Goal: Navigation & Orientation: Understand site structure

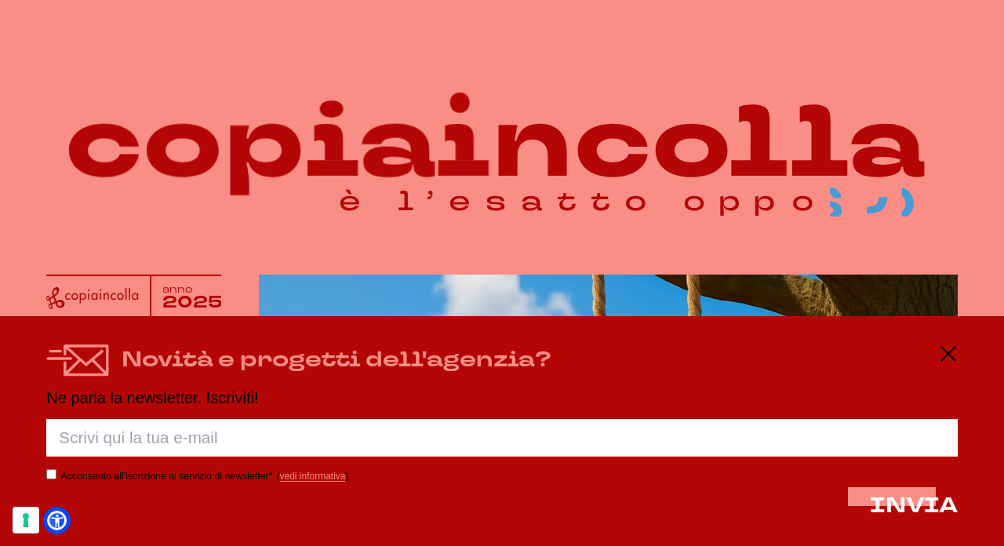
click at [949, 357] on icon at bounding box center [948, 353] width 19 height 19
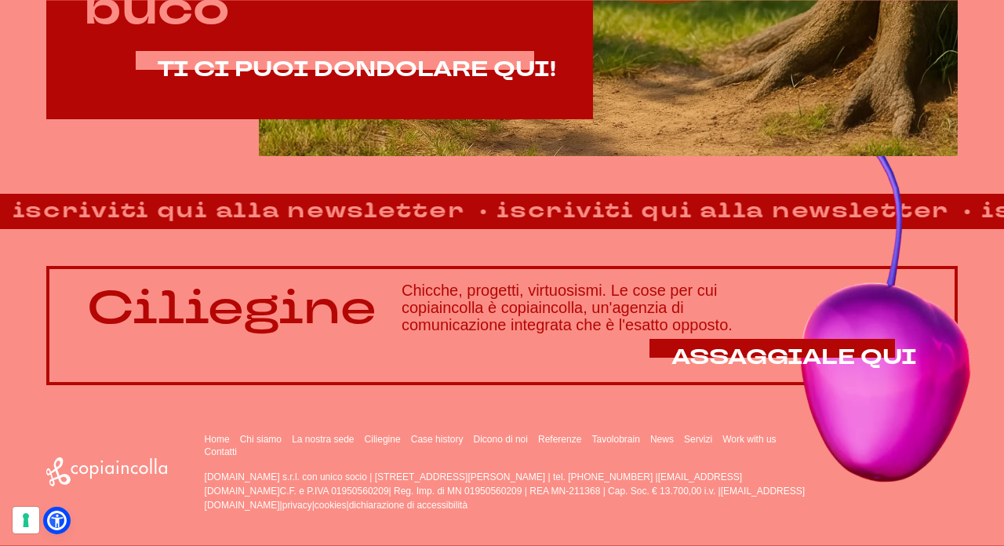
scroll to position [904, 0]
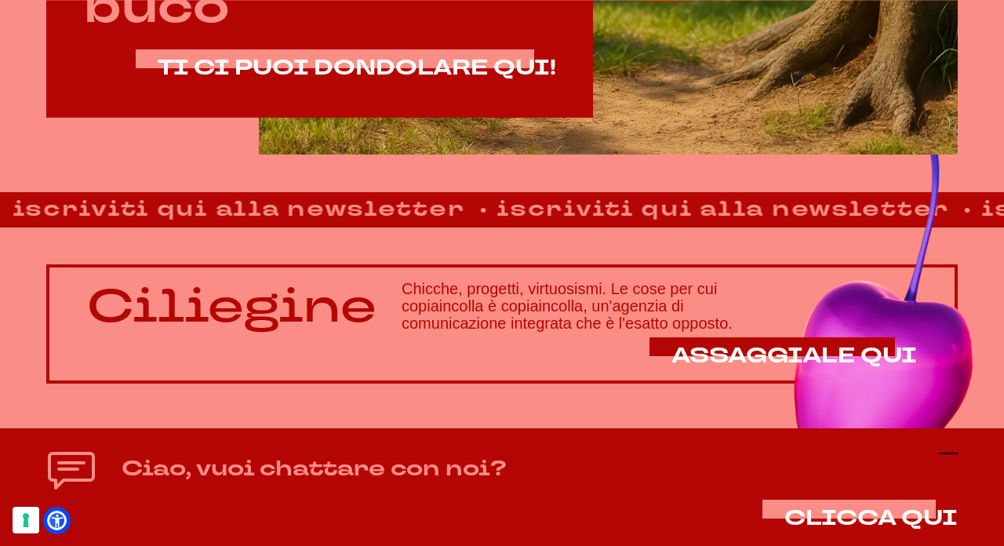
click at [949, 456] on icon at bounding box center [948, 453] width 19 height 19
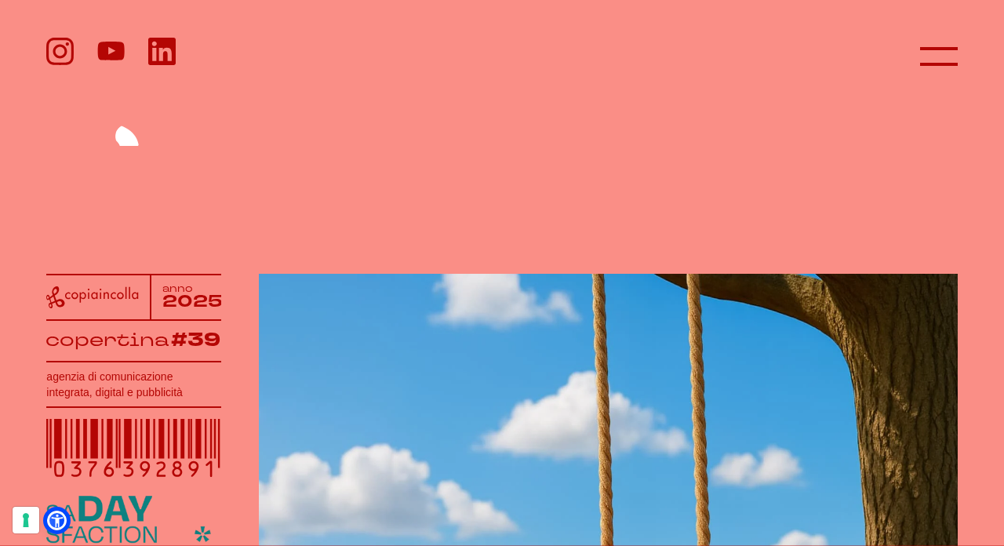
scroll to position [0, 0]
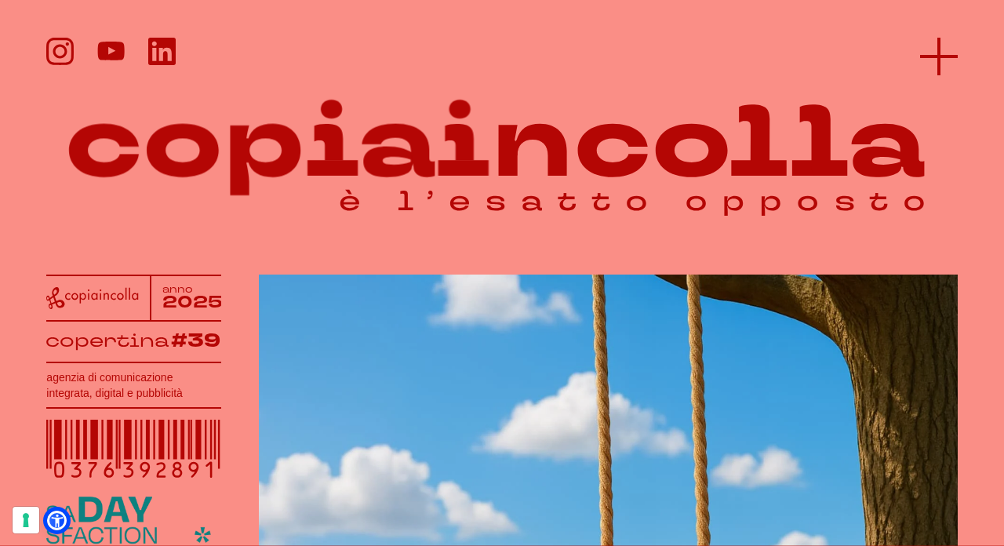
click at [941, 47] on icon at bounding box center [939, 57] width 38 height 38
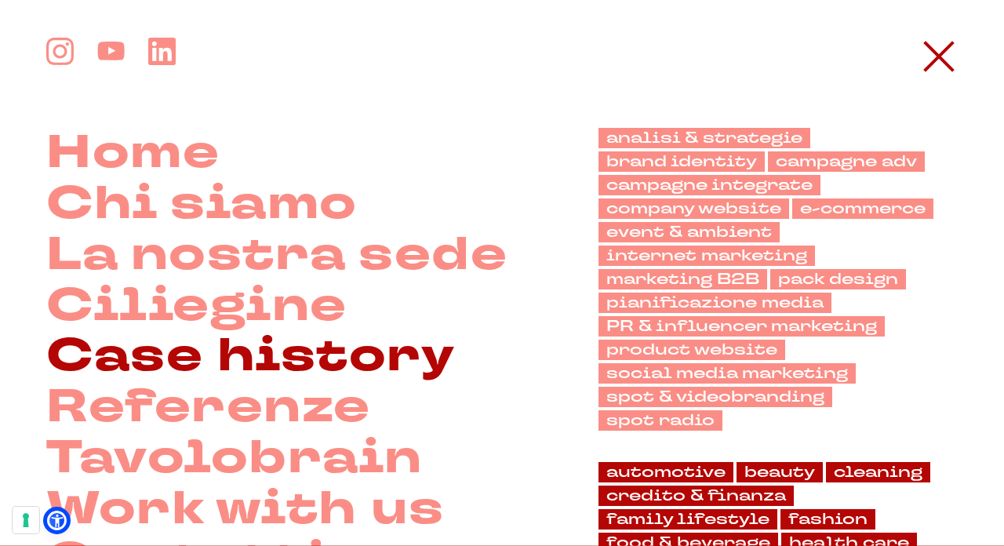
scroll to position [270, 0]
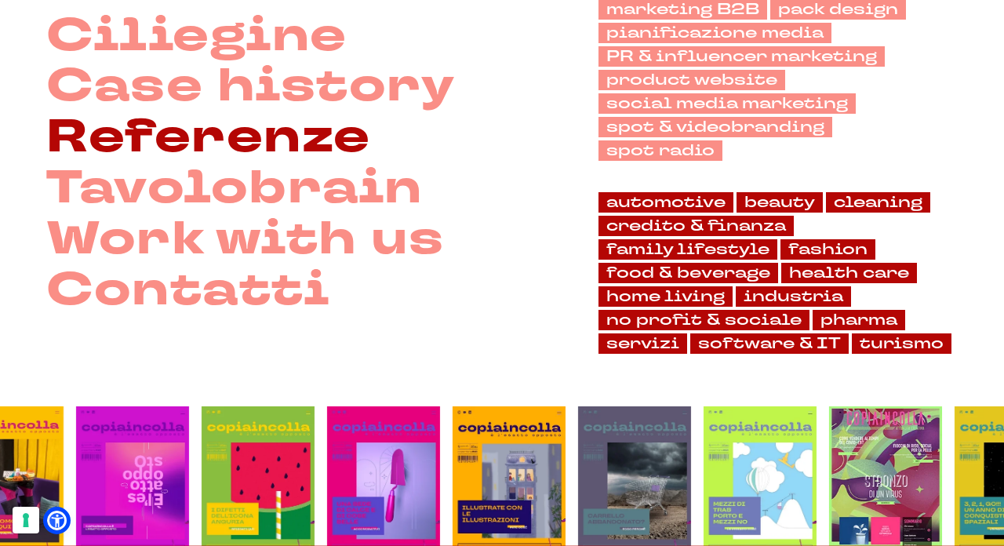
click at [268, 163] on link "Referenze" at bounding box center [208, 137] width 324 height 51
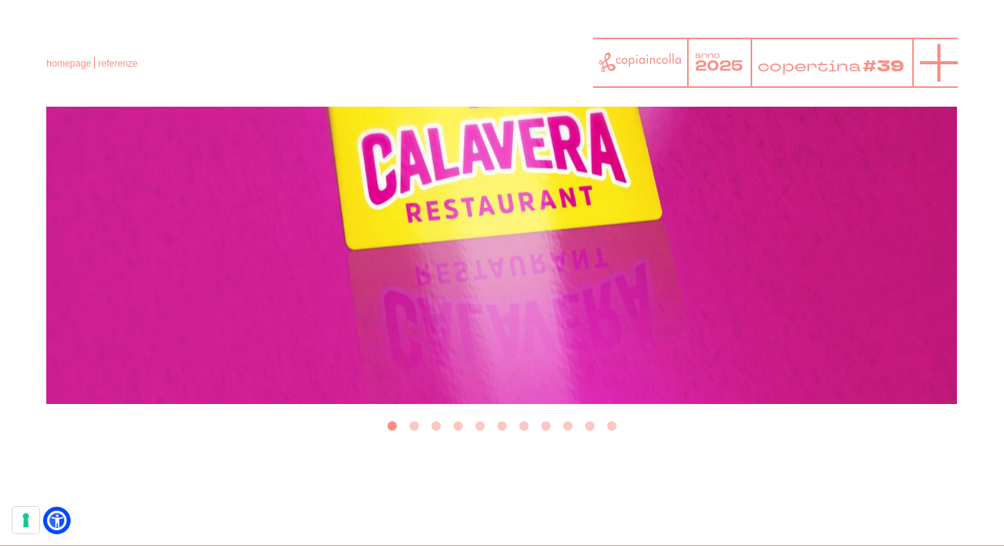
scroll to position [576, 0]
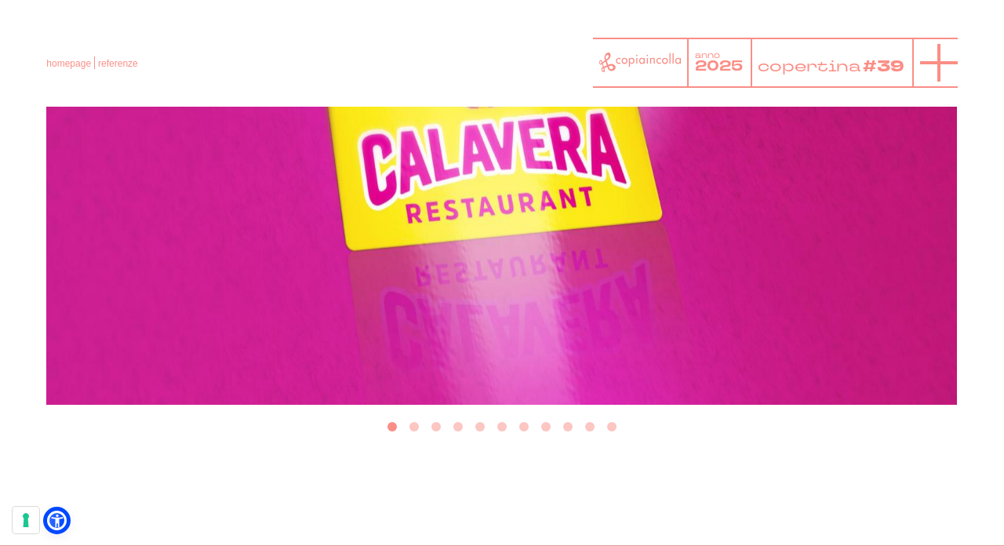
click at [942, 56] on icon at bounding box center [939, 63] width 38 height 38
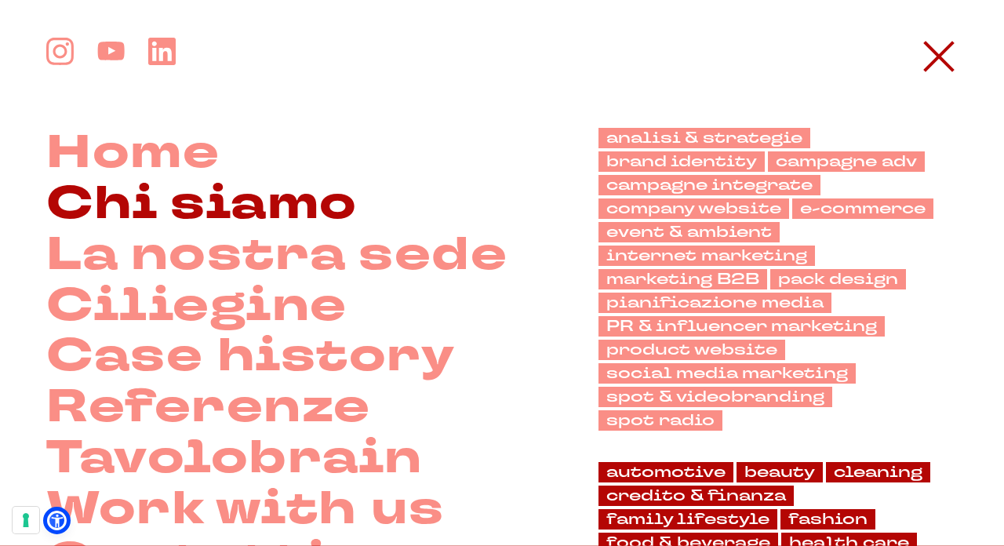
click at [159, 206] on link "Chi siamo" at bounding box center [201, 204] width 311 height 51
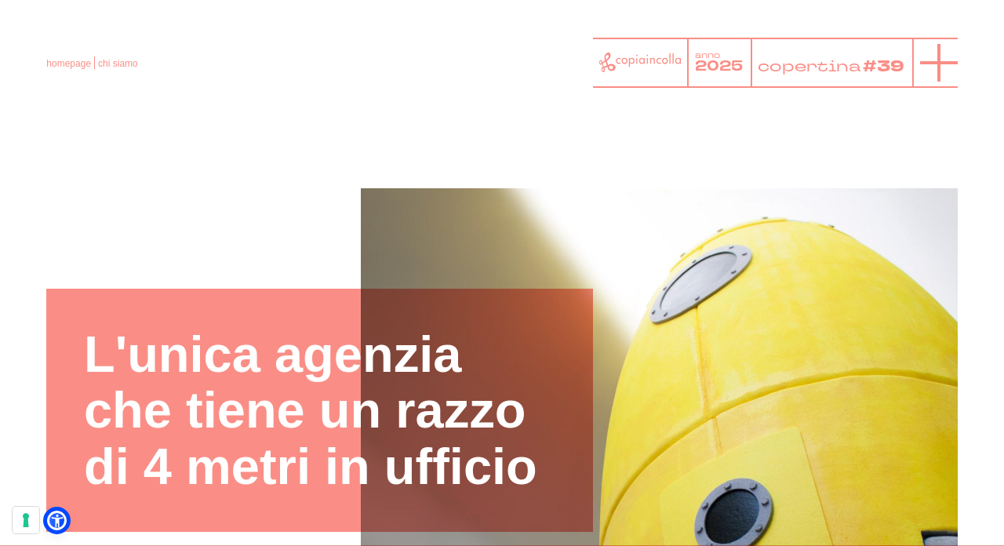
click at [943, 69] on icon at bounding box center [939, 63] width 38 height 38
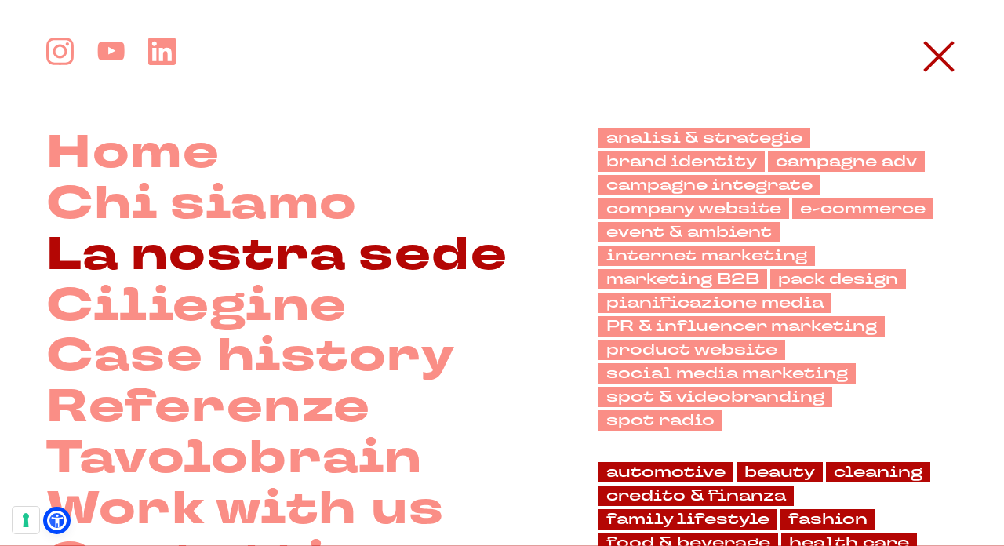
click at [319, 270] on link "La nostra sede" at bounding box center [276, 255] width 461 height 51
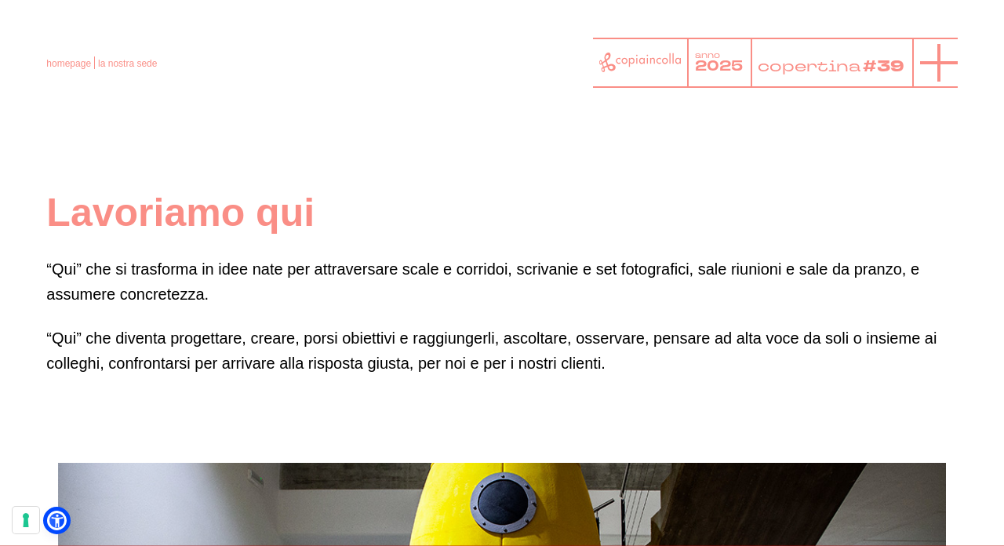
click at [939, 52] on line at bounding box center [939, 63] width 0 height 38
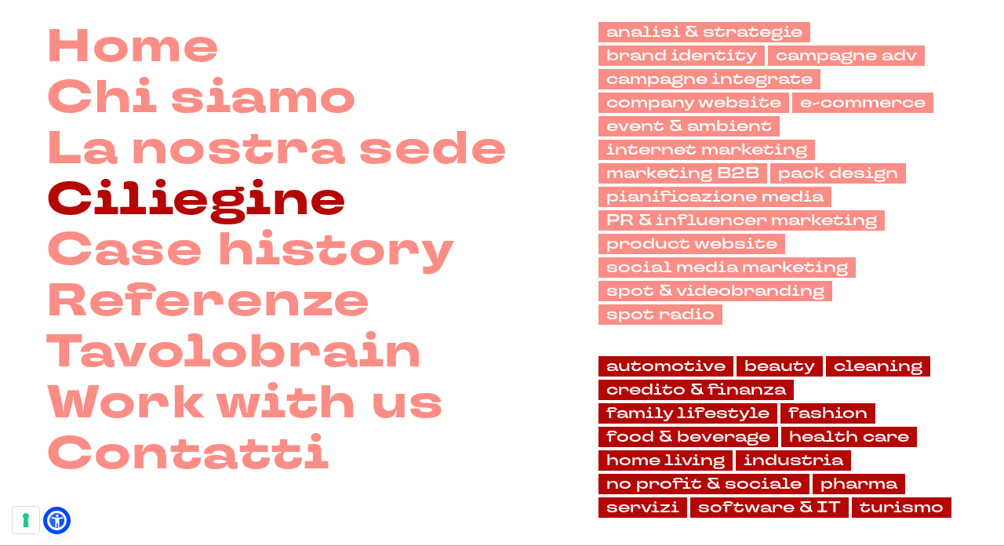
scroll to position [109, 0]
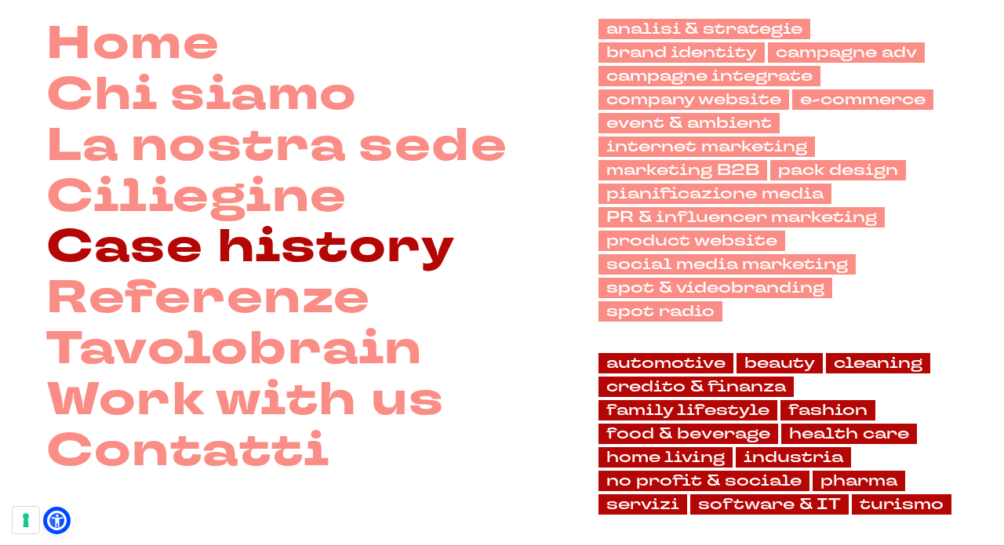
click at [176, 273] on link "Case history" at bounding box center [250, 247] width 409 height 51
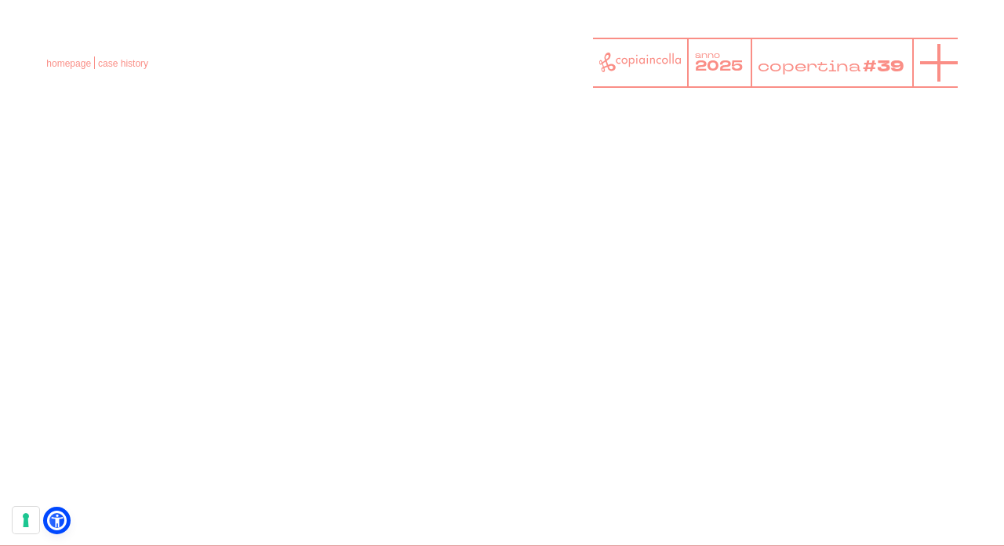
scroll to position [8695, 0]
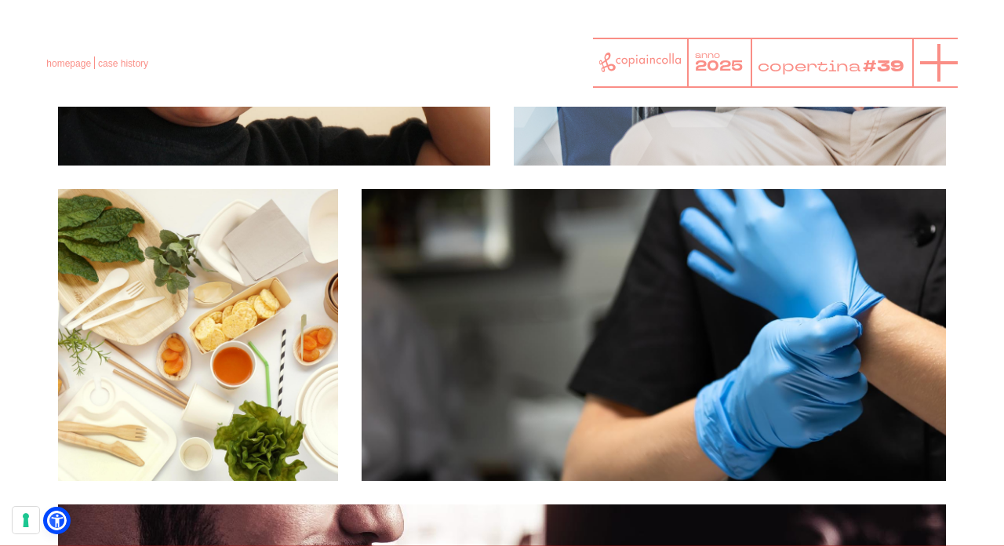
click at [949, 58] on icon at bounding box center [939, 63] width 38 height 38
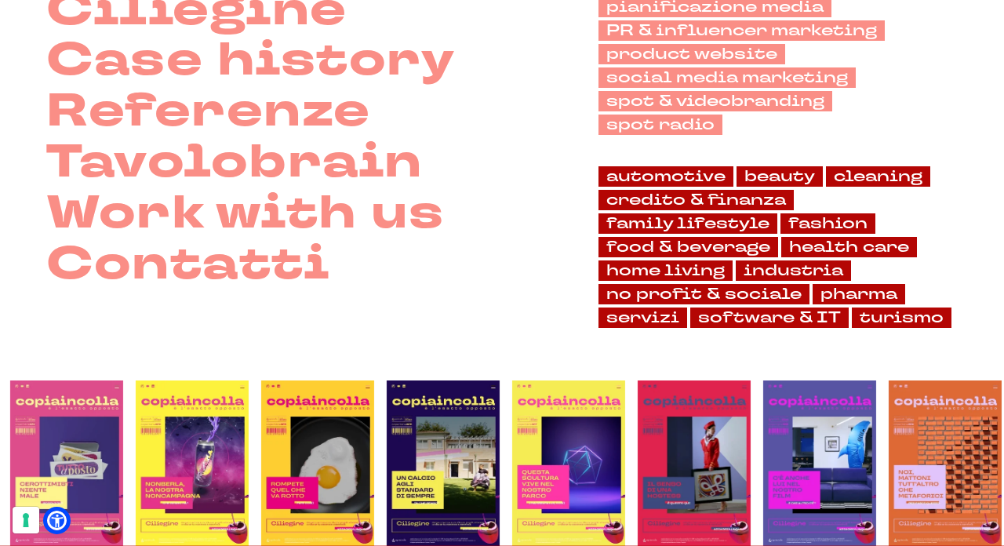
scroll to position [322, 0]
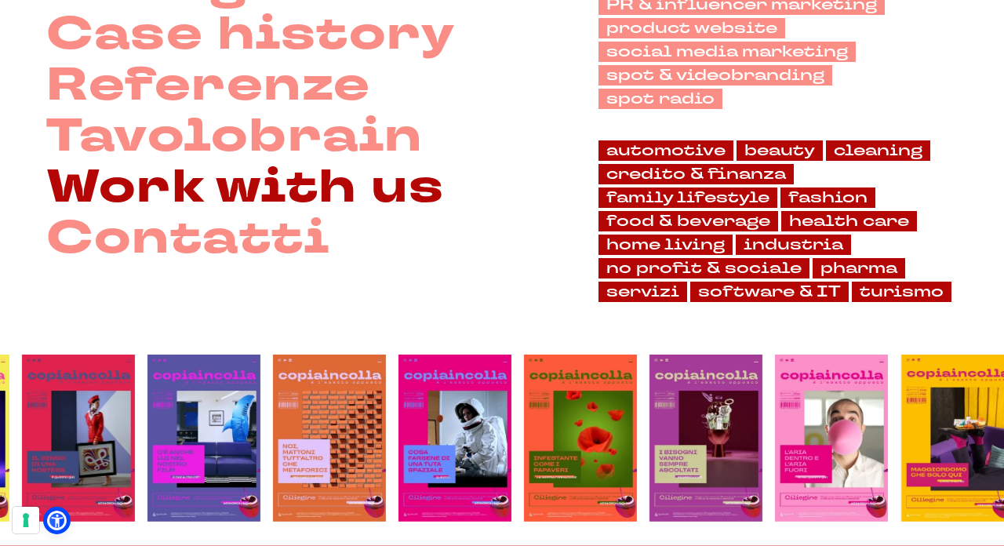
click at [144, 213] on link "Work with us" at bounding box center [245, 187] width 398 height 51
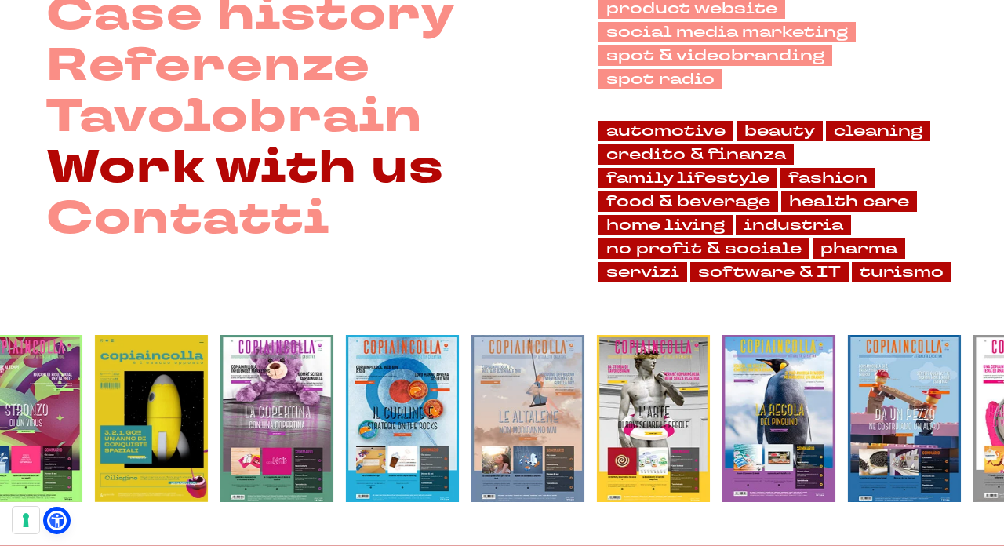
scroll to position [330, 0]
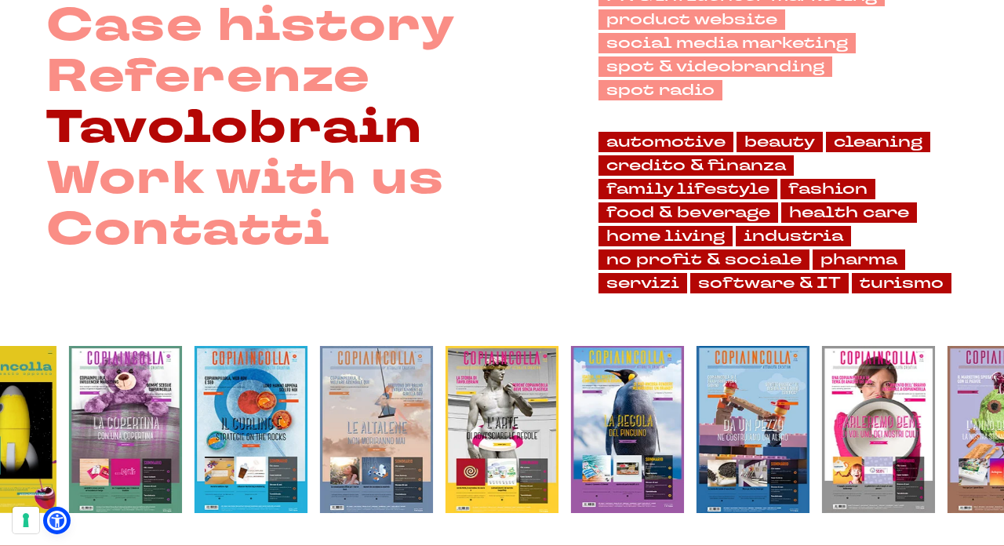
click at [158, 154] on link "Tavolobrain" at bounding box center [234, 128] width 376 height 51
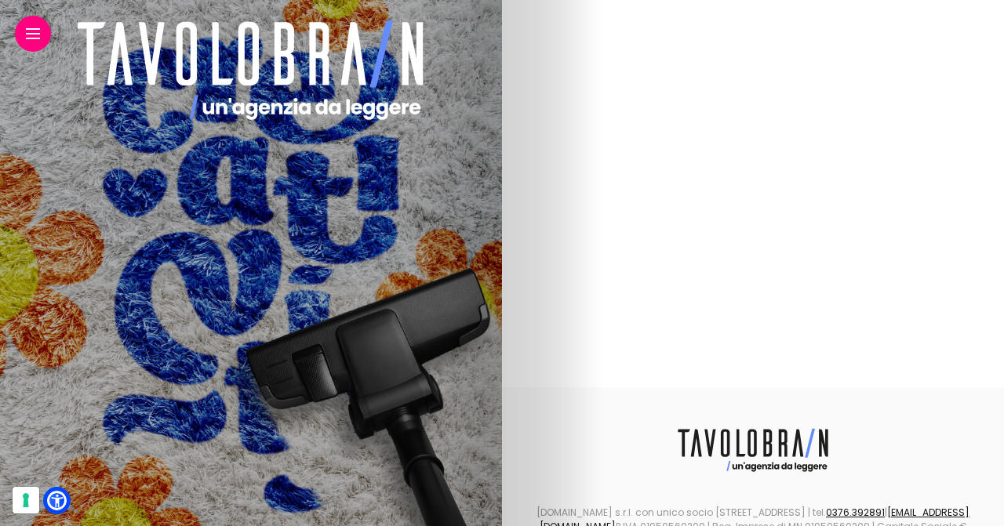
scroll to position [3763, 0]
